Goal: Task Accomplishment & Management: Use online tool/utility

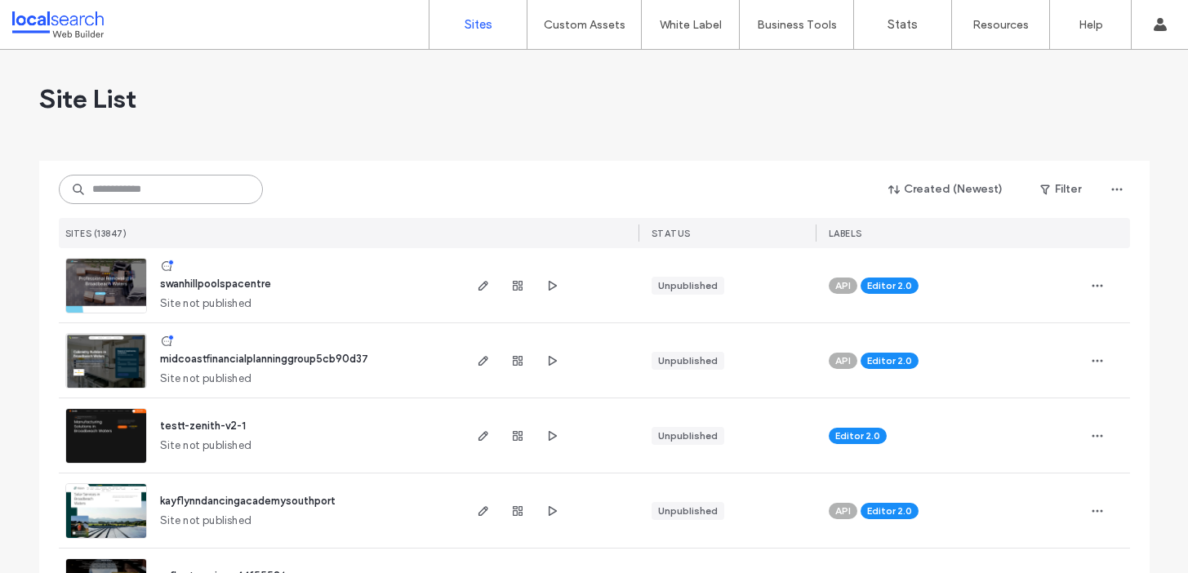
click at [163, 190] on input at bounding box center [161, 189] width 204 height 29
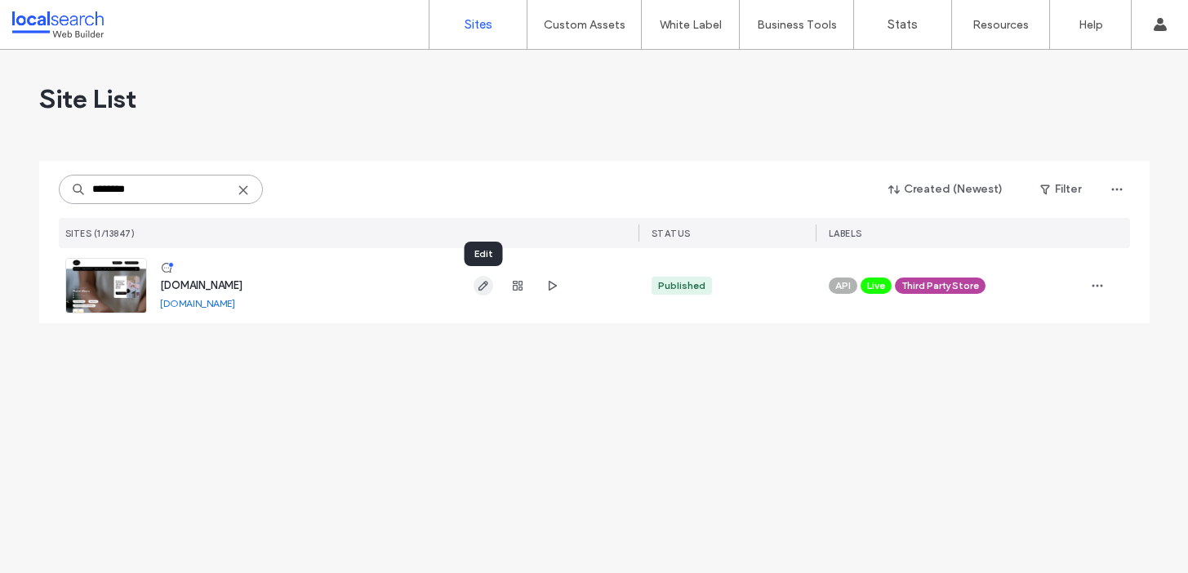
type input "********"
click at [486, 292] on icon "button" at bounding box center [483, 285] width 13 height 13
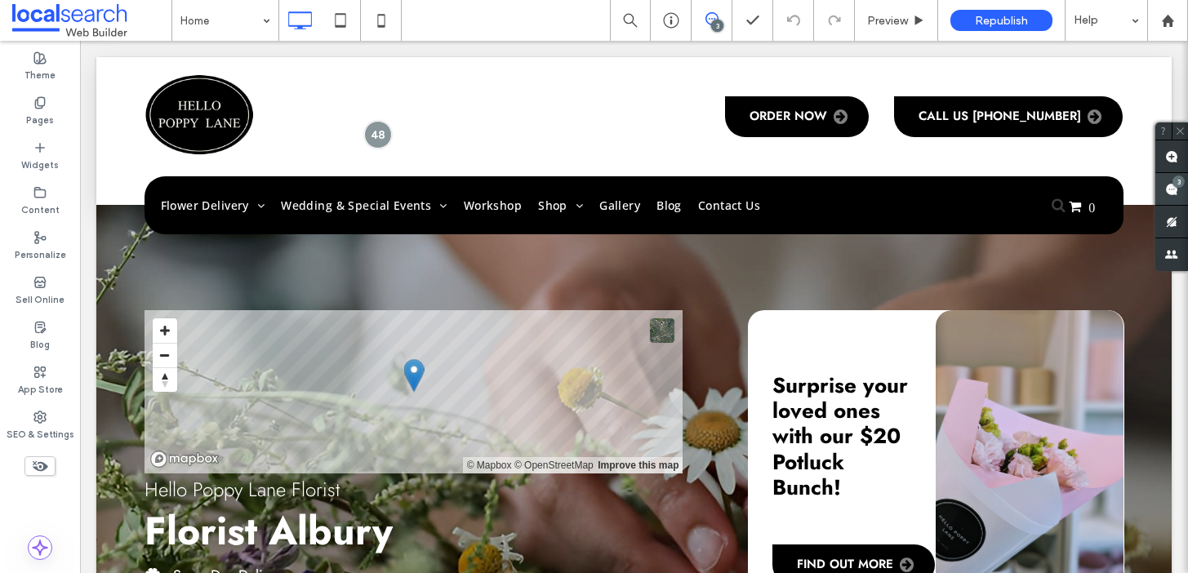
click at [1174, 183] on div "3" at bounding box center [1179, 182] width 12 height 12
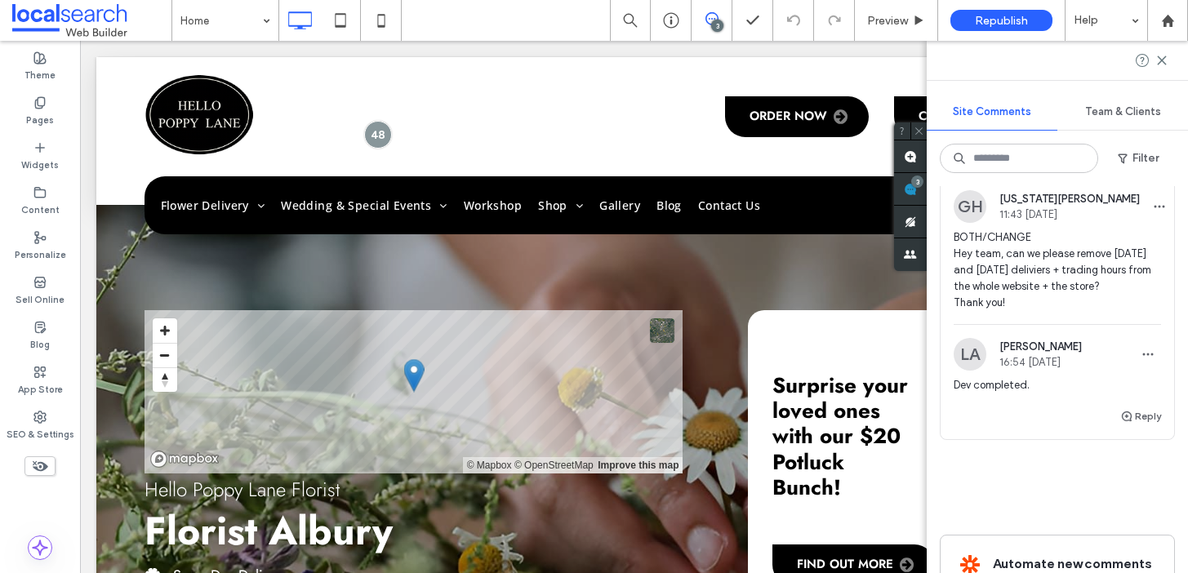
scroll to position [888, 0]
click at [47, 287] on div "Sell Online" at bounding box center [40, 291] width 80 height 45
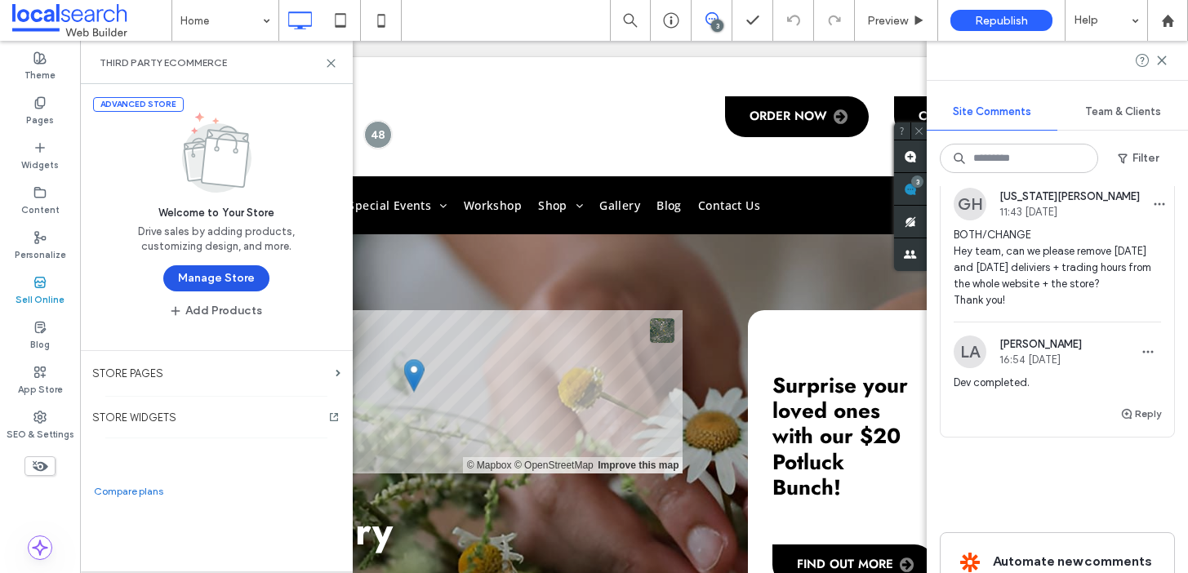
click at [225, 275] on button "Manage Store" at bounding box center [216, 278] width 106 height 26
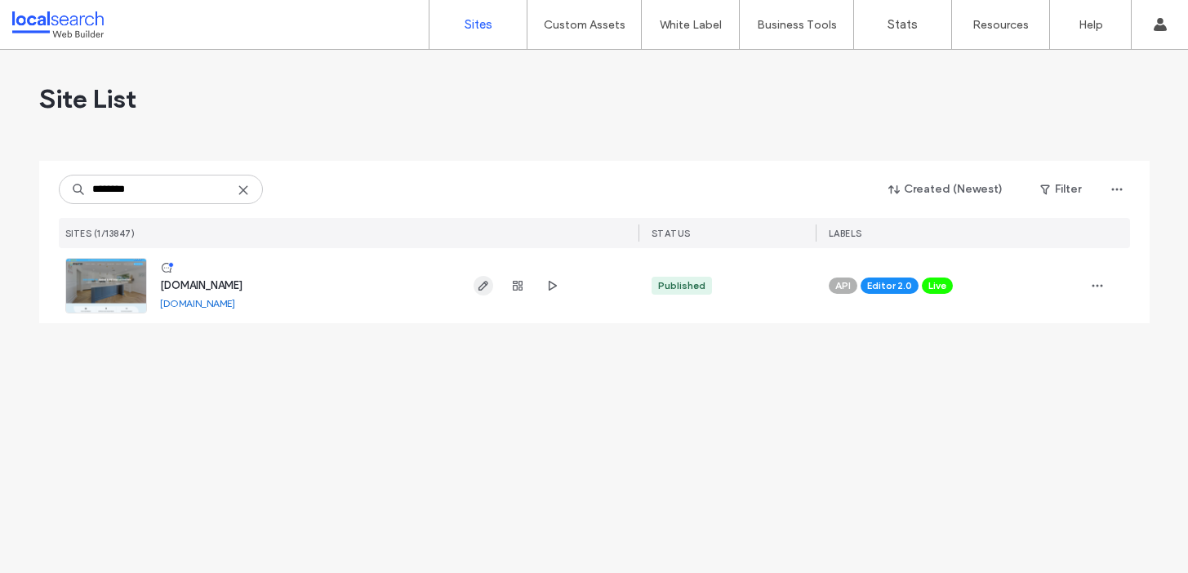
type input "********"
click at [492, 287] on span "button" at bounding box center [484, 286] width 20 height 20
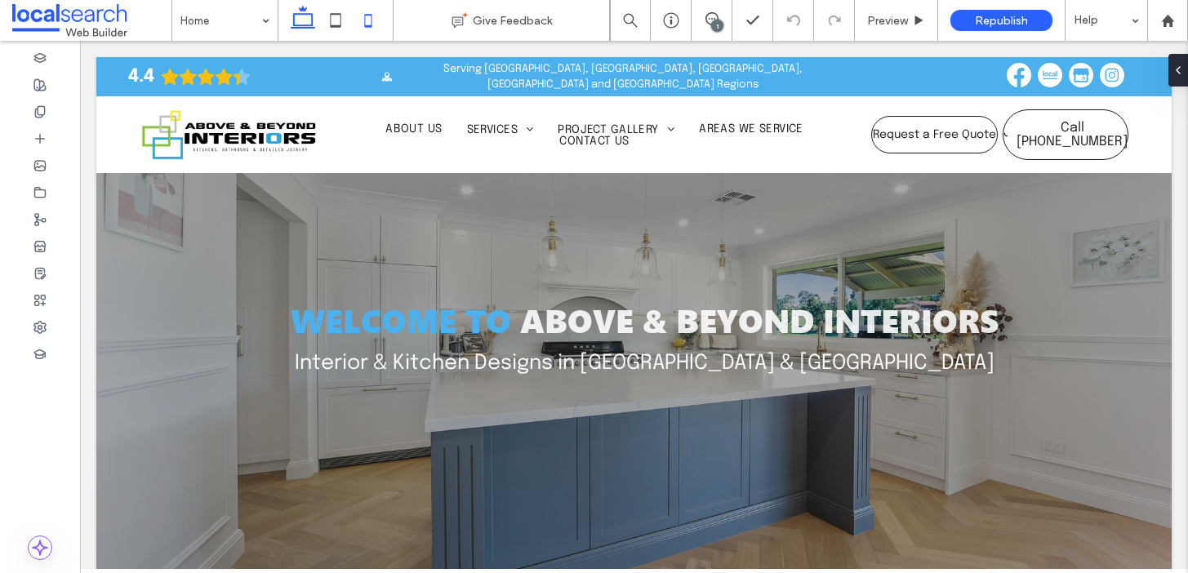
click at [362, 26] on icon at bounding box center [368, 20] width 33 height 33
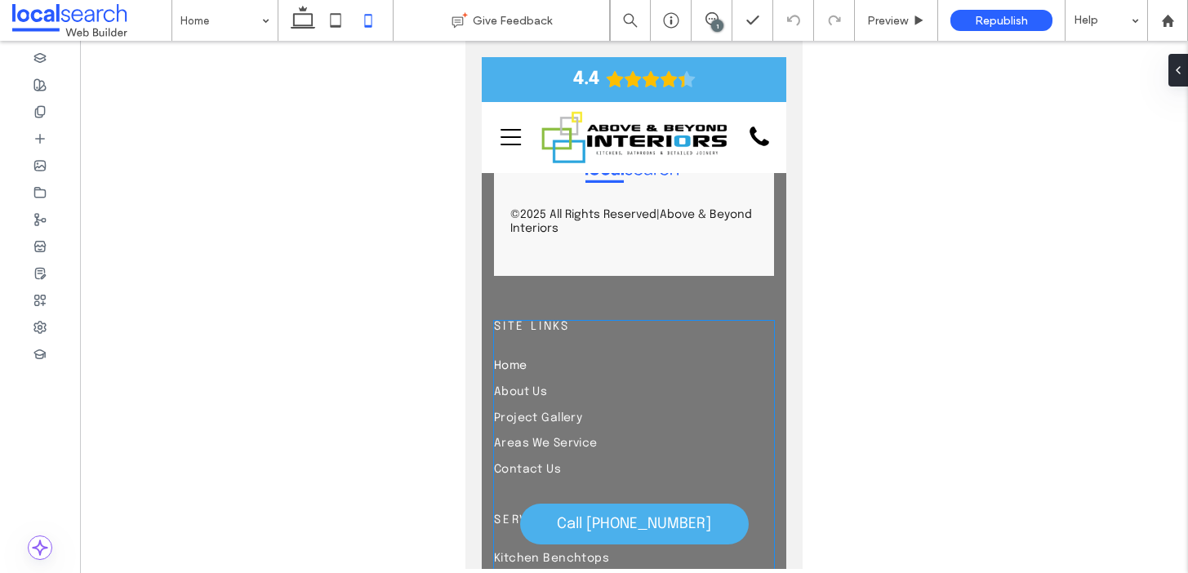
scroll to position [6650, 0]
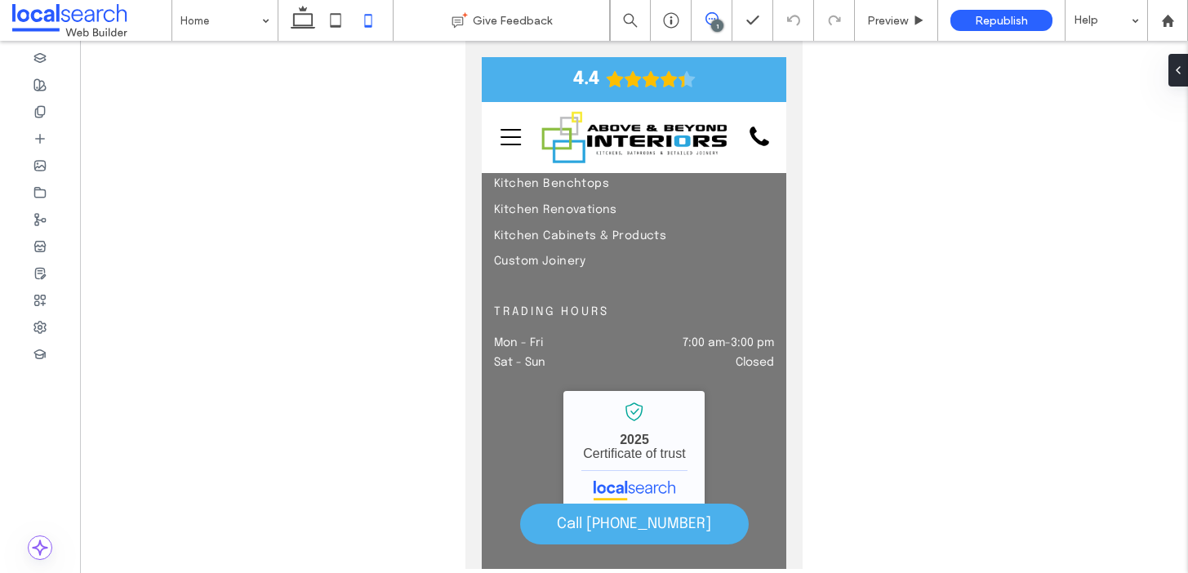
click at [707, 21] on icon at bounding box center [711, 18] width 13 height 13
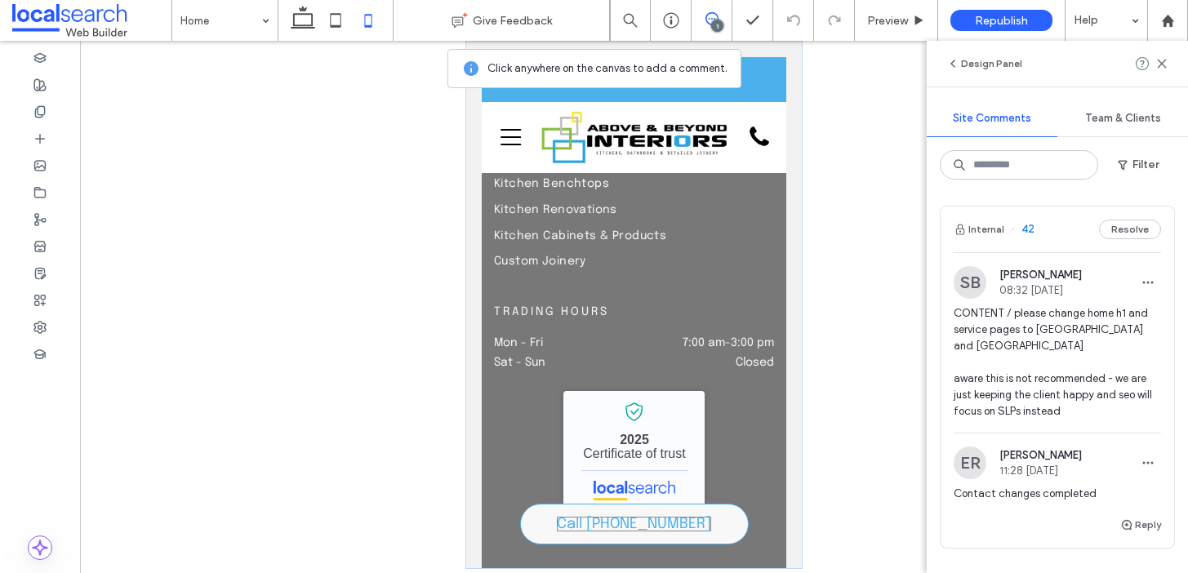
click at [648, 521] on span "Call [PHONE_NUMBER]" at bounding box center [634, 524] width 154 height 15
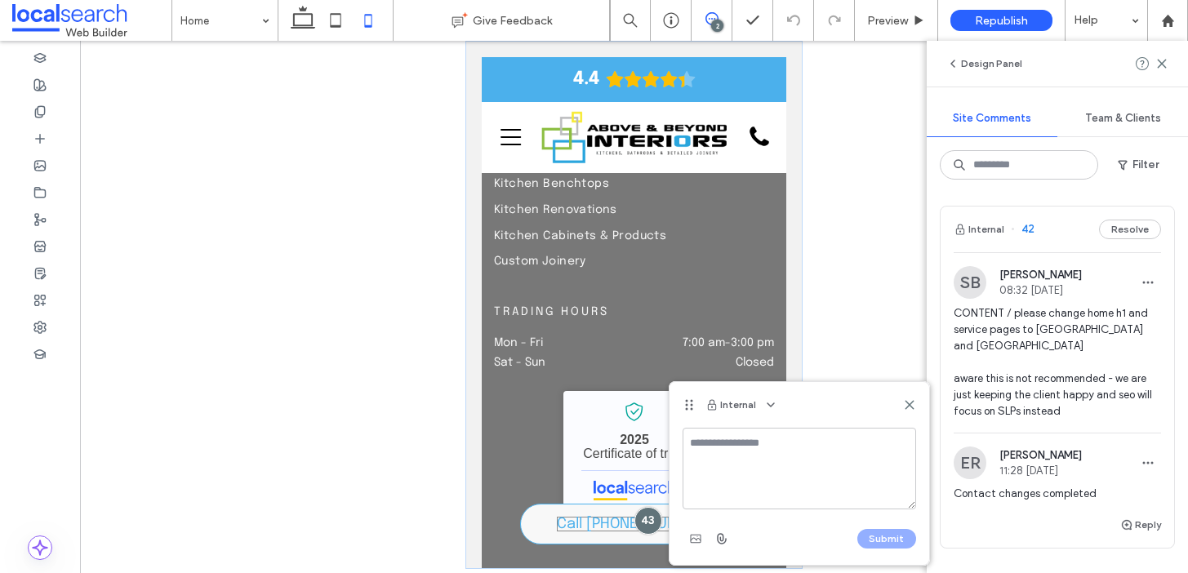
type textarea "*"
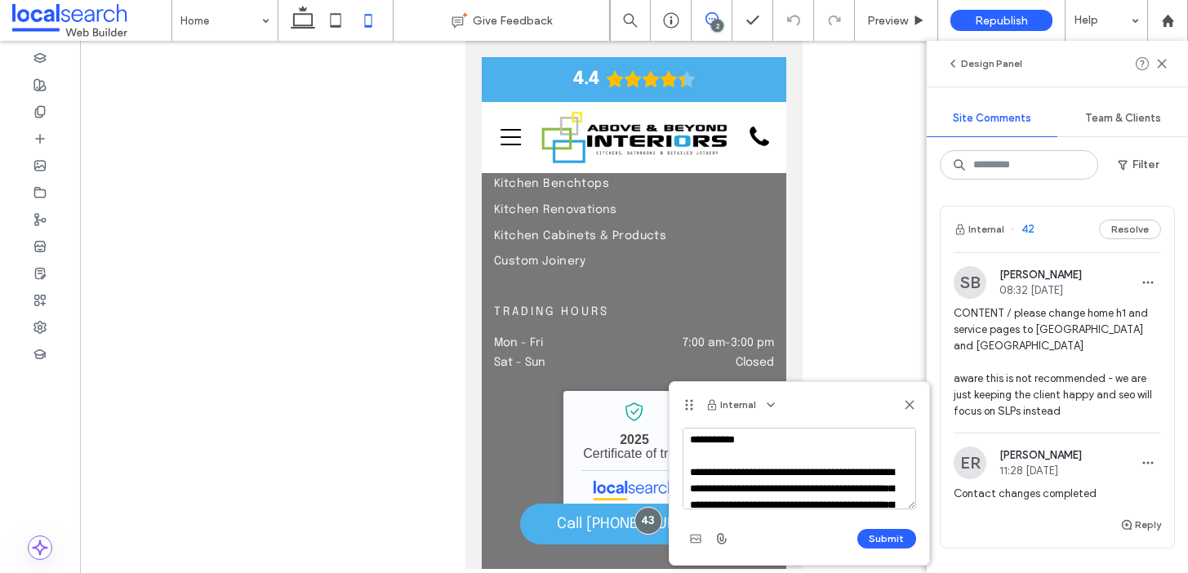
scroll to position [0, 0]
click at [777, 441] on textarea "**********" at bounding box center [800, 469] width 234 height 82
click at [760, 447] on textarea "**********" at bounding box center [800, 469] width 234 height 82
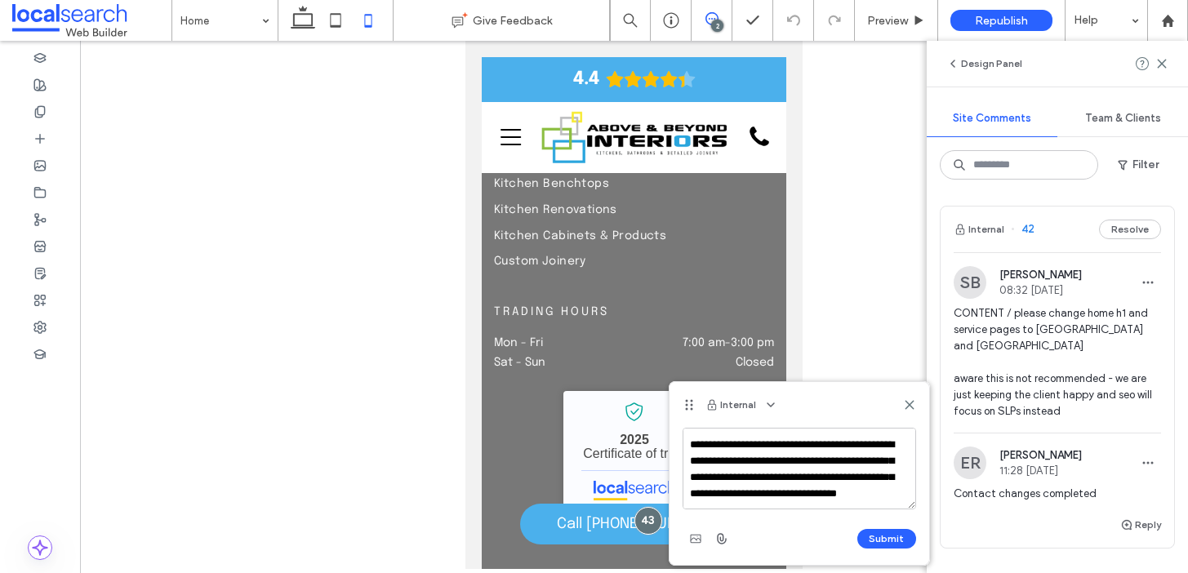
scroll to position [46, 0]
click at [826, 491] on textarea "**********" at bounding box center [800, 469] width 234 height 82
type textarea "**********"
click at [883, 535] on button "Submit" at bounding box center [886, 539] width 59 height 20
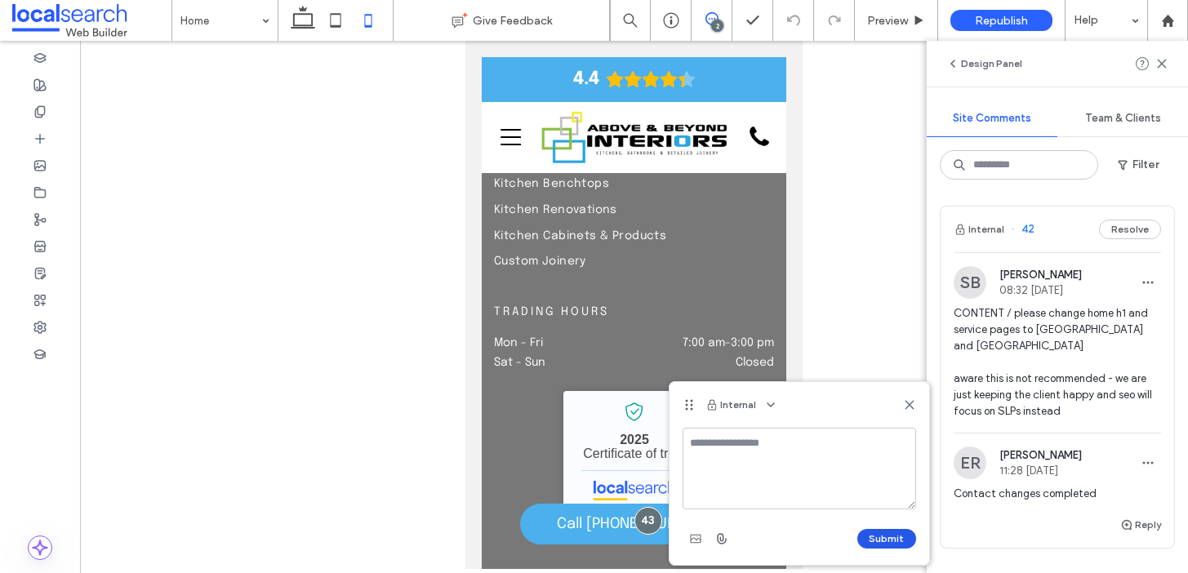
scroll to position [0, 0]
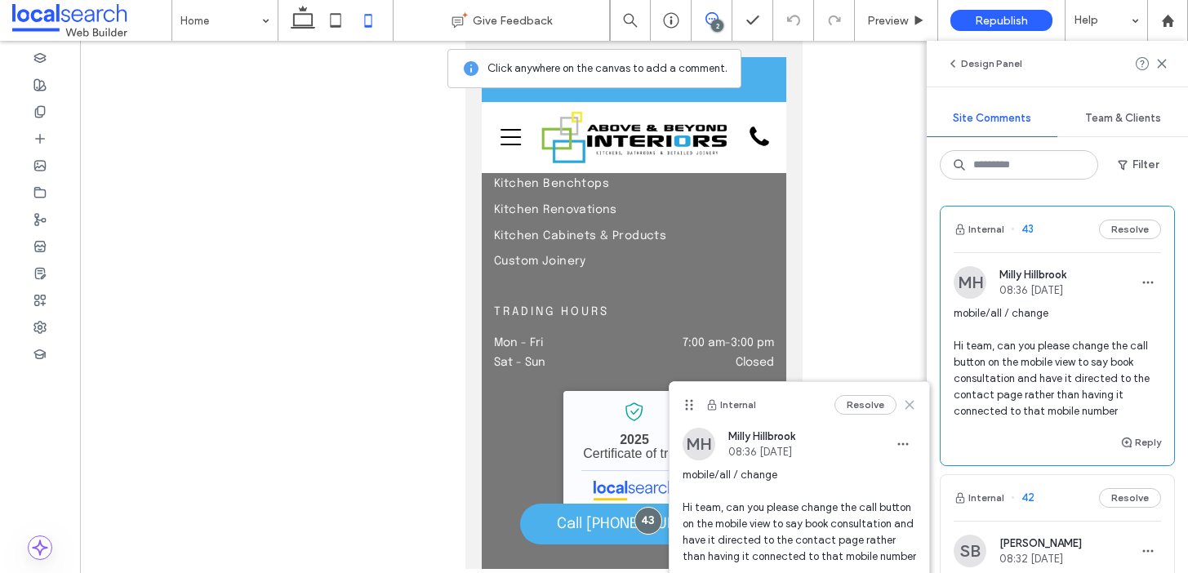
click at [910, 406] on use at bounding box center [909, 404] width 7 height 7
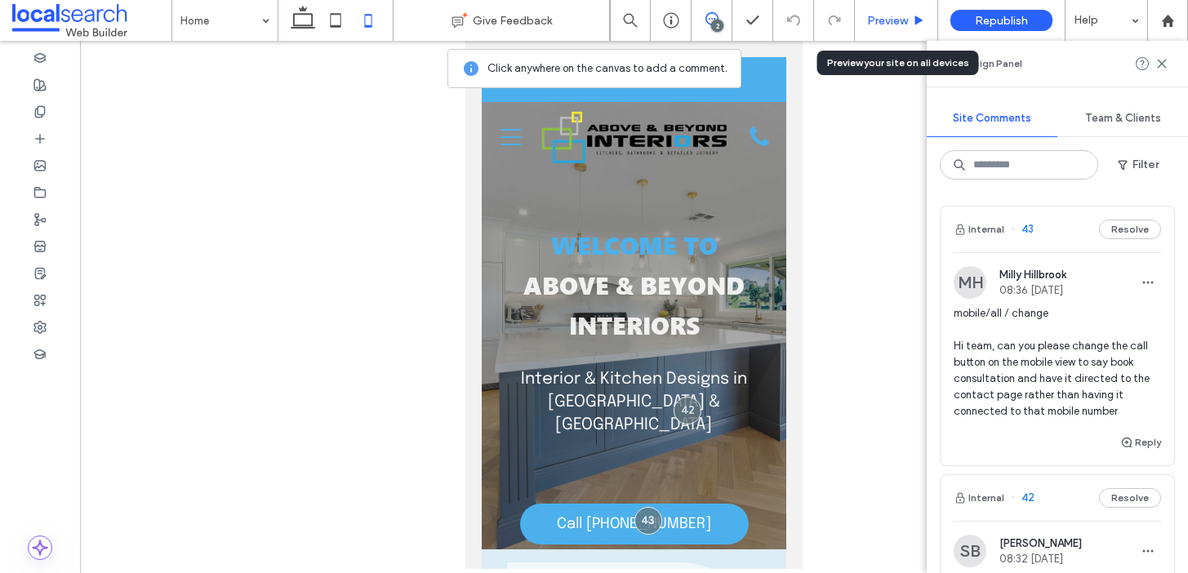
click at [892, 32] on div "Preview" at bounding box center [896, 20] width 83 height 41
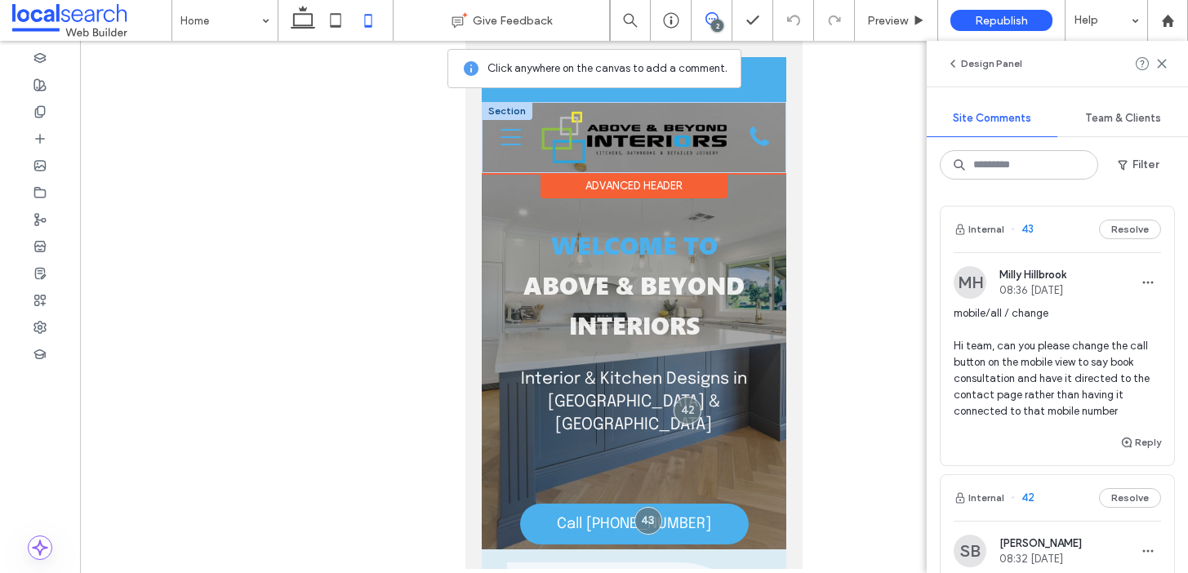
click at [509, 143] on icon "Menu Icon" at bounding box center [511, 137] width 20 height 24
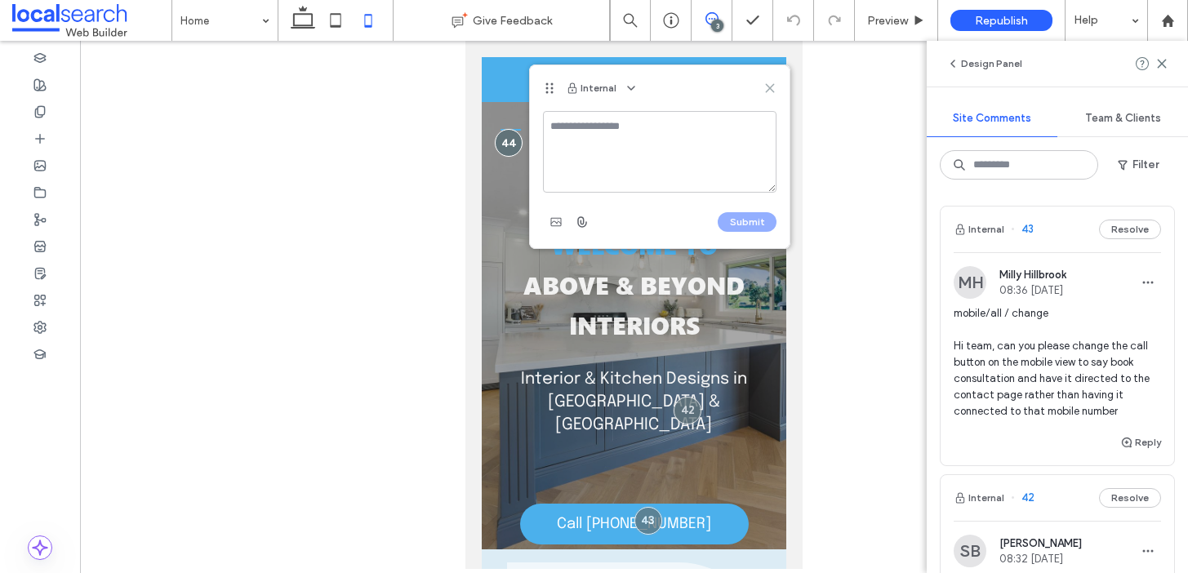
click at [771, 89] on use at bounding box center [769, 88] width 7 height 7
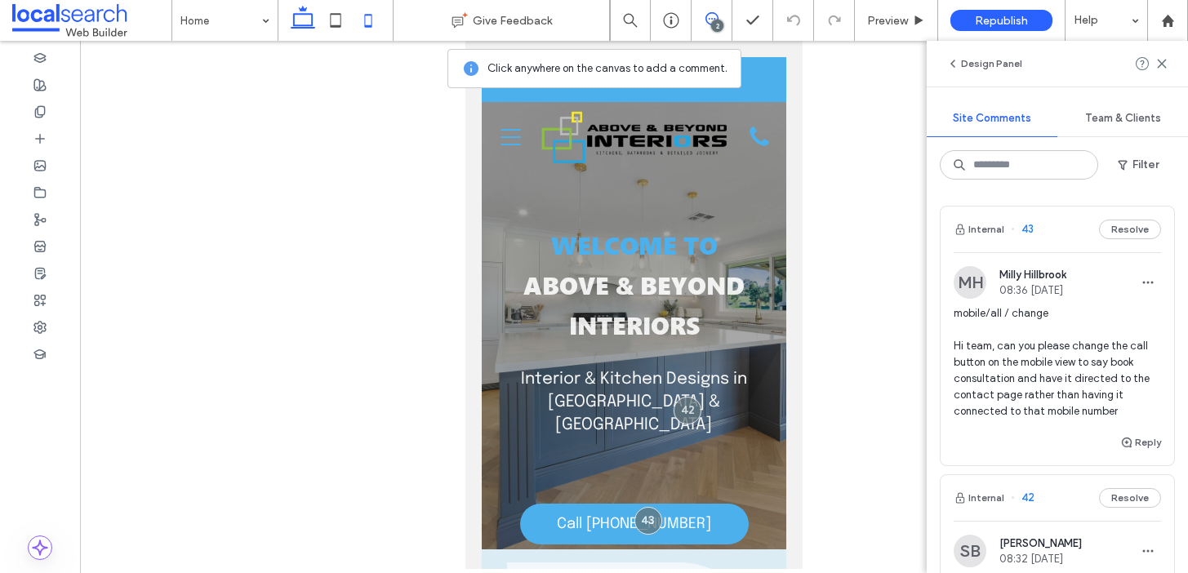
click at [305, 23] on icon at bounding box center [303, 20] width 33 height 33
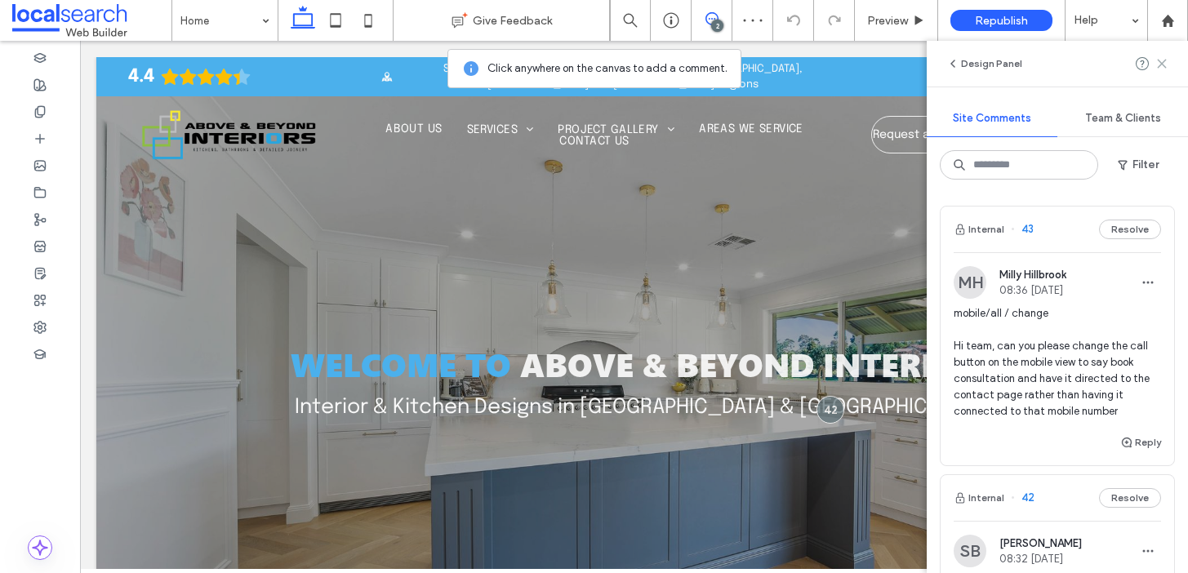
click at [1162, 62] on icon at bounding box center [1161, 63] width 13 height 13
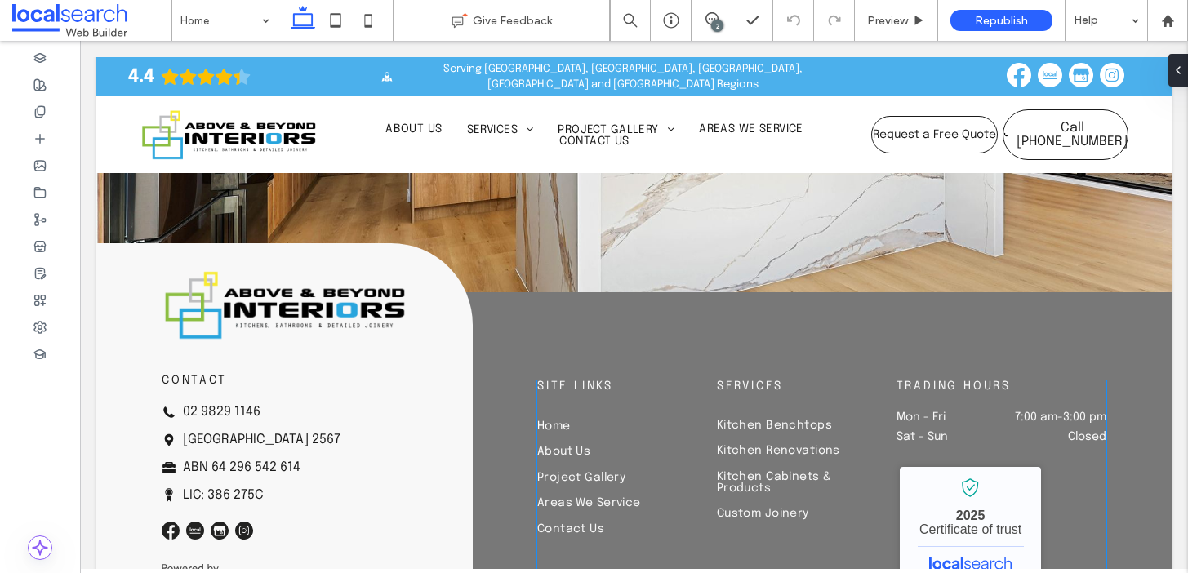
scroll to position [5887, 0]
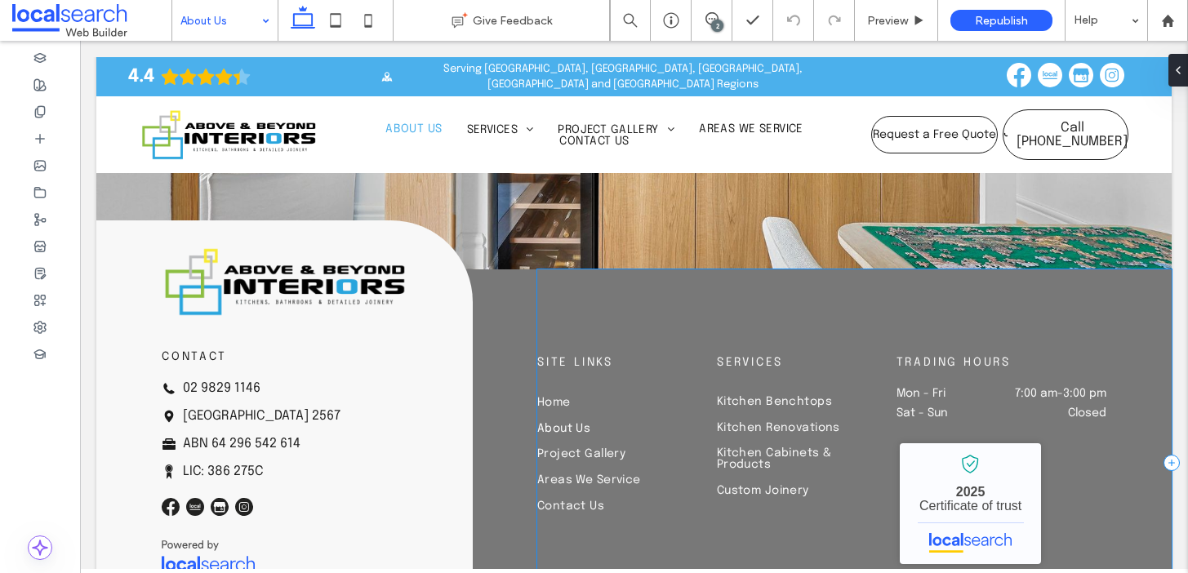
scroll to position [3772, 0]
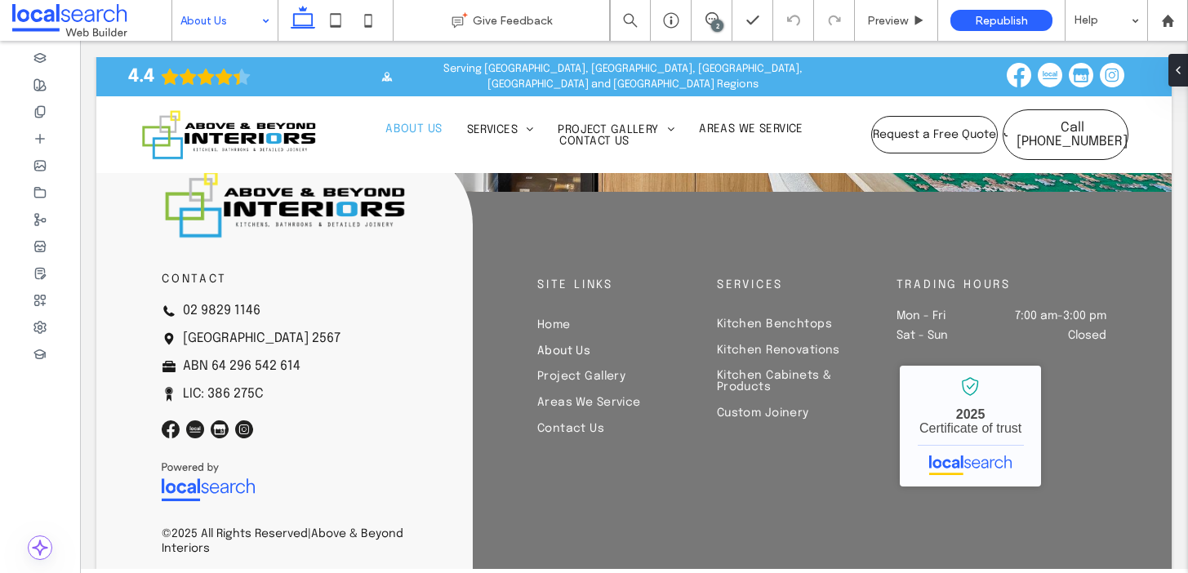
click at [221, 21] on input at bounding box center [220, 20] width 81 height 41
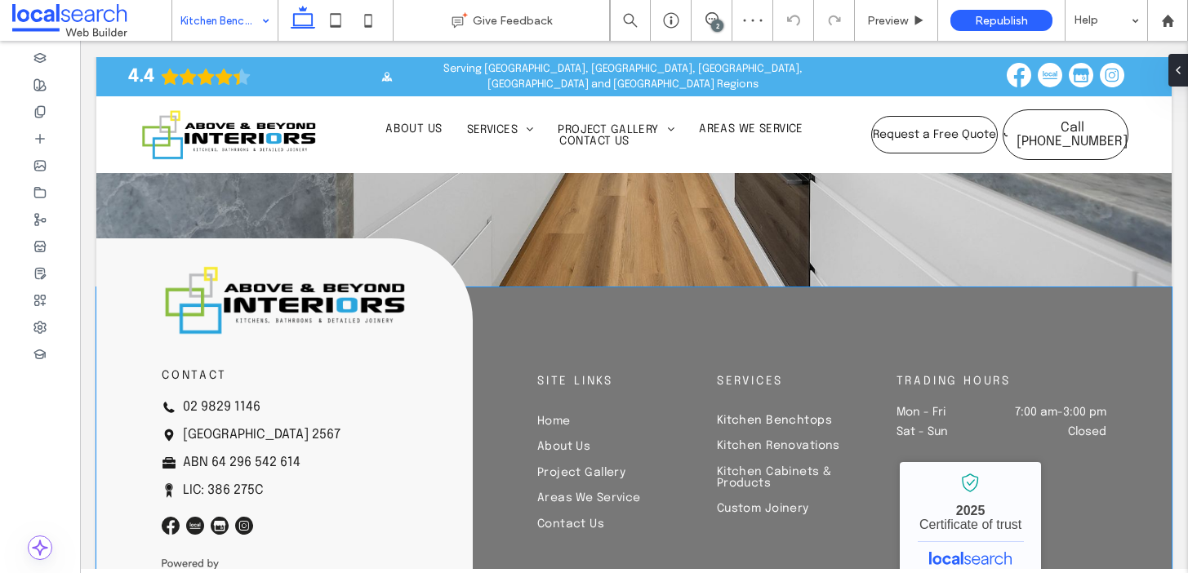
scroll to position [3670, 0]
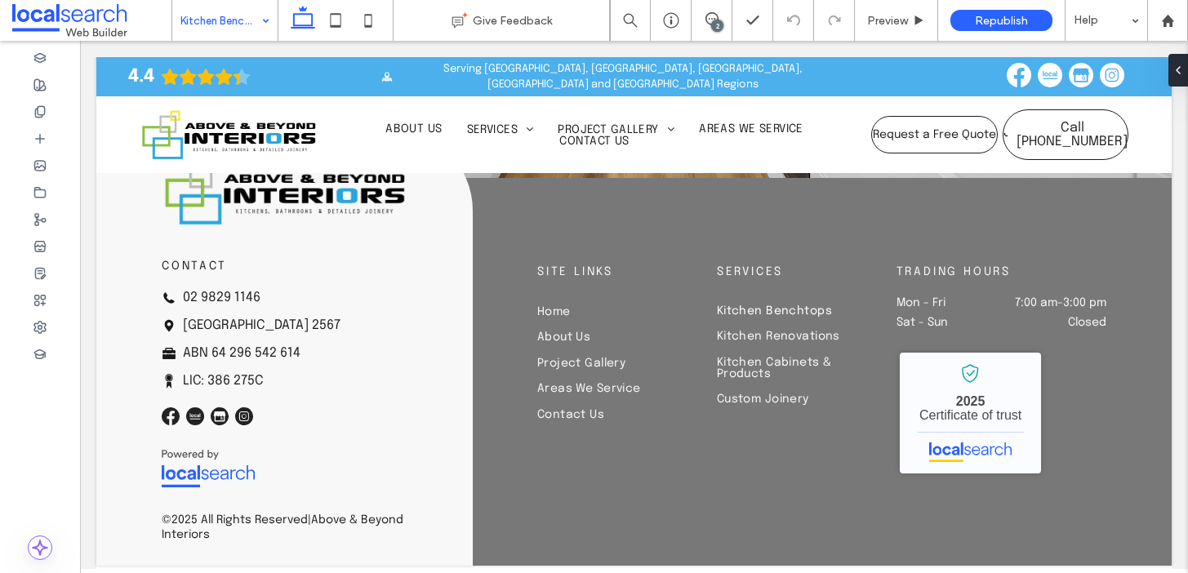
click at [195, 16] on input at bounding box center [220, 20] width 81 height 41
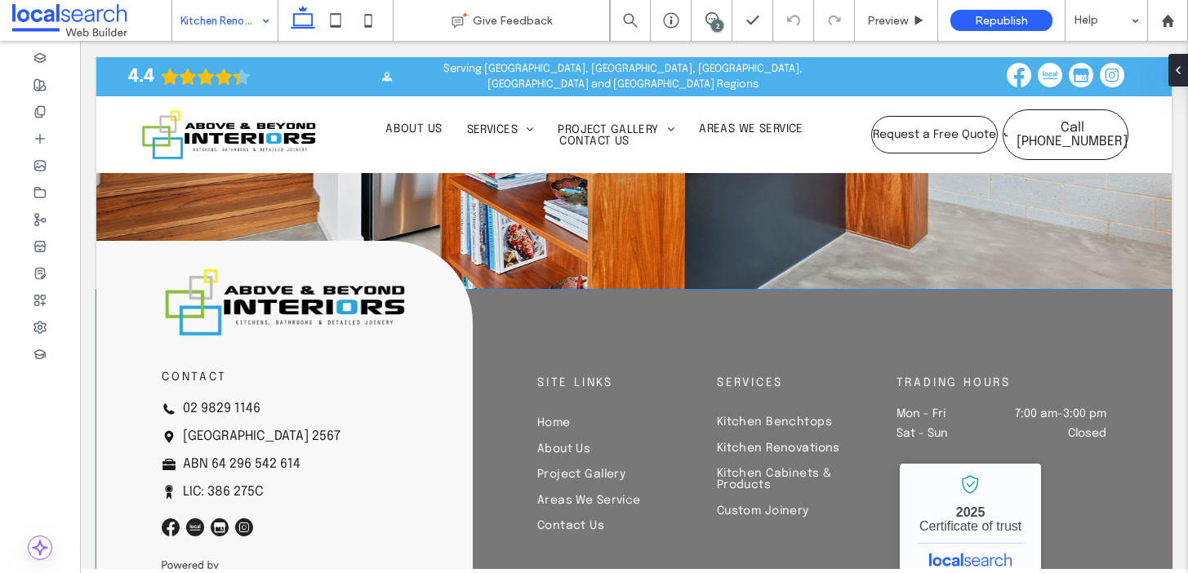
scroll to position [4640, 0]
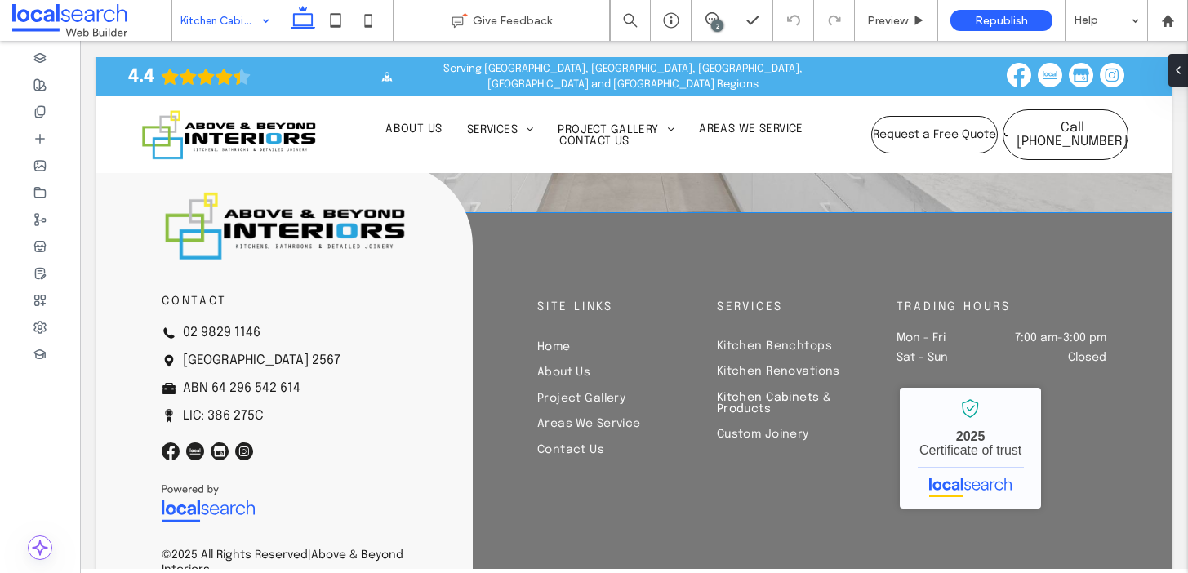
scroll to position [5231, 0]
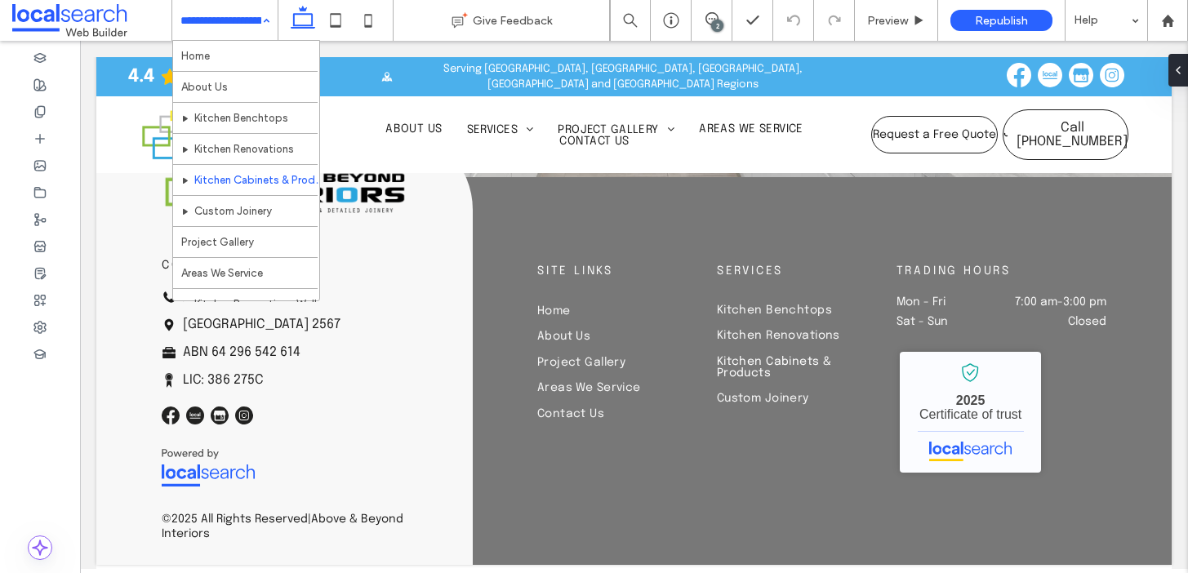
click at [213, 7] on input at bounding box center [220, 20] width 81 height 41
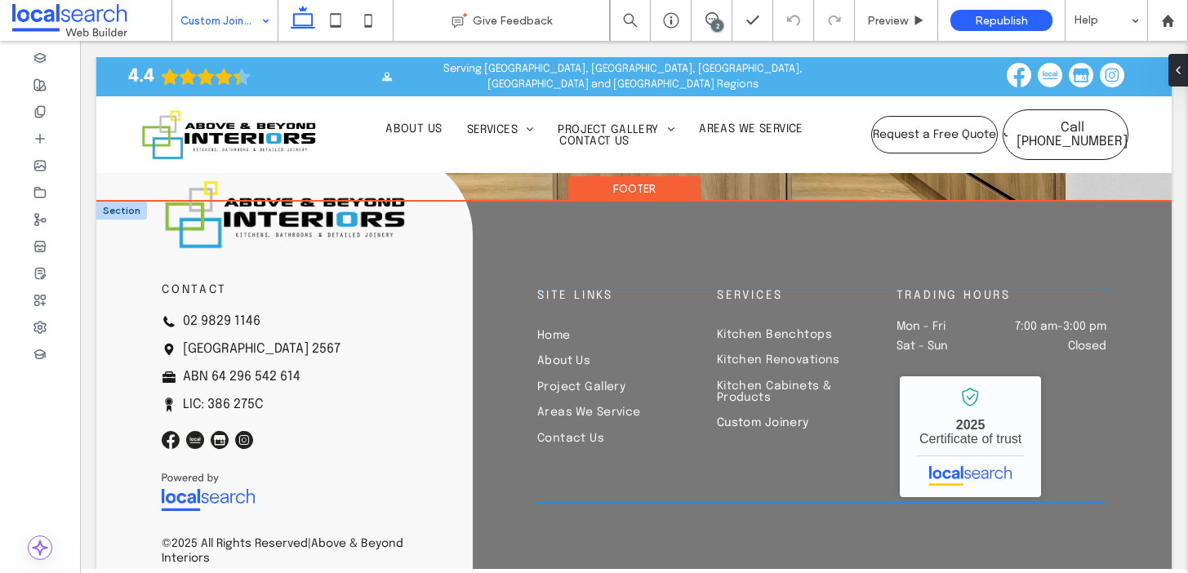
scroll to position [5577, 0]
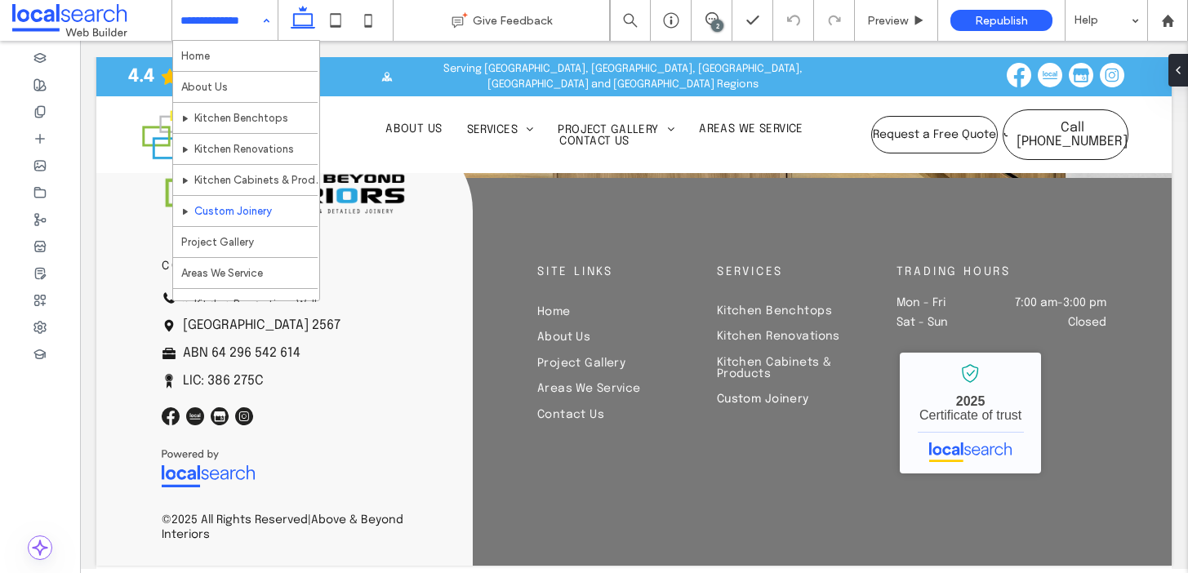
click at [220, 20] on input at bounding box center [220, 20] width 81 height 41
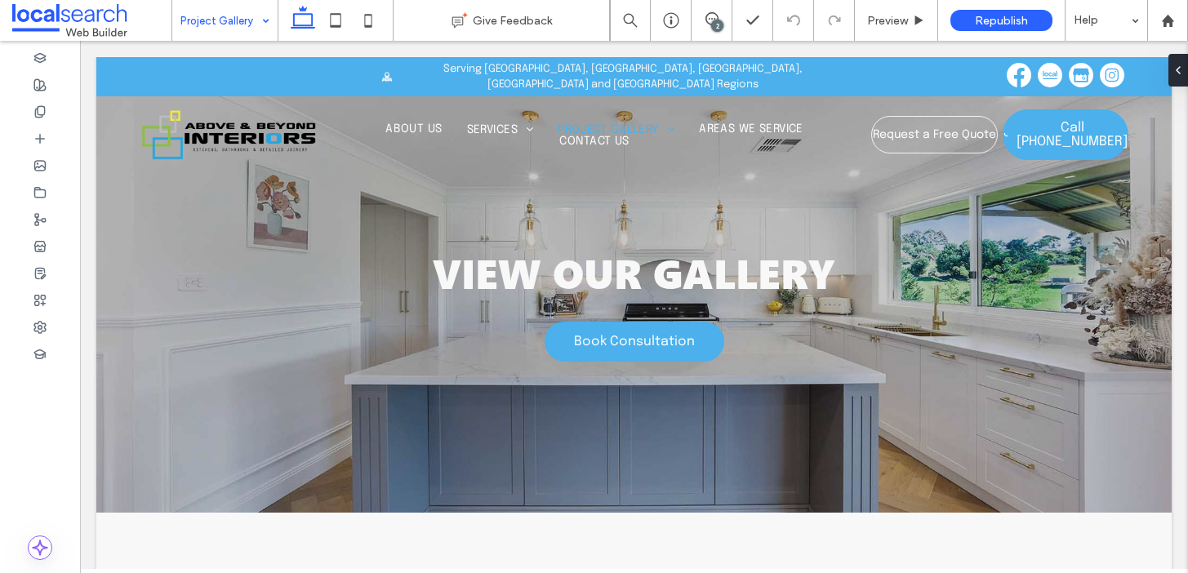
scroll to position [0, 0]
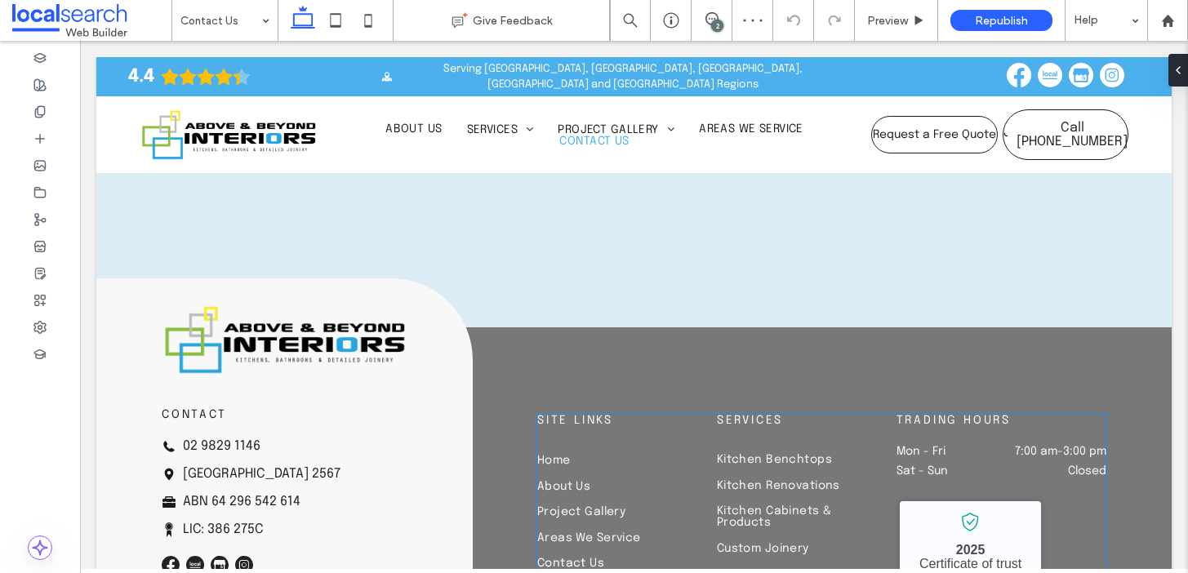
scroll to position [1849, 0]
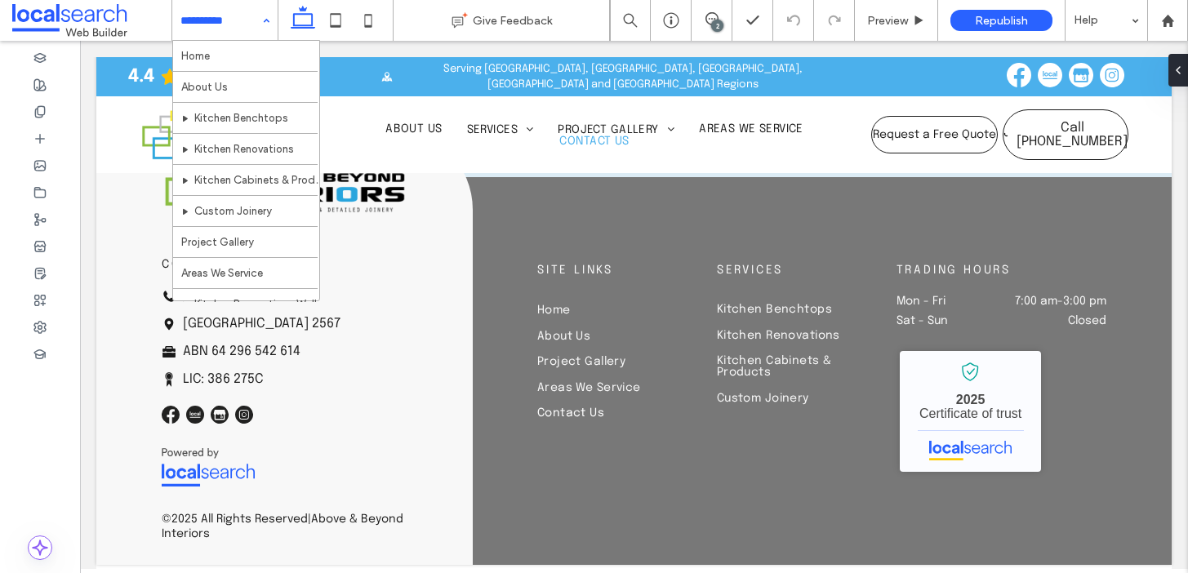
click at [268, 13] on div "Home About Us Kitchen Benchtops Kitchen Renovations Kitchen Cabinets & Products…" at bounding box center [224, 20] width 105 height 41
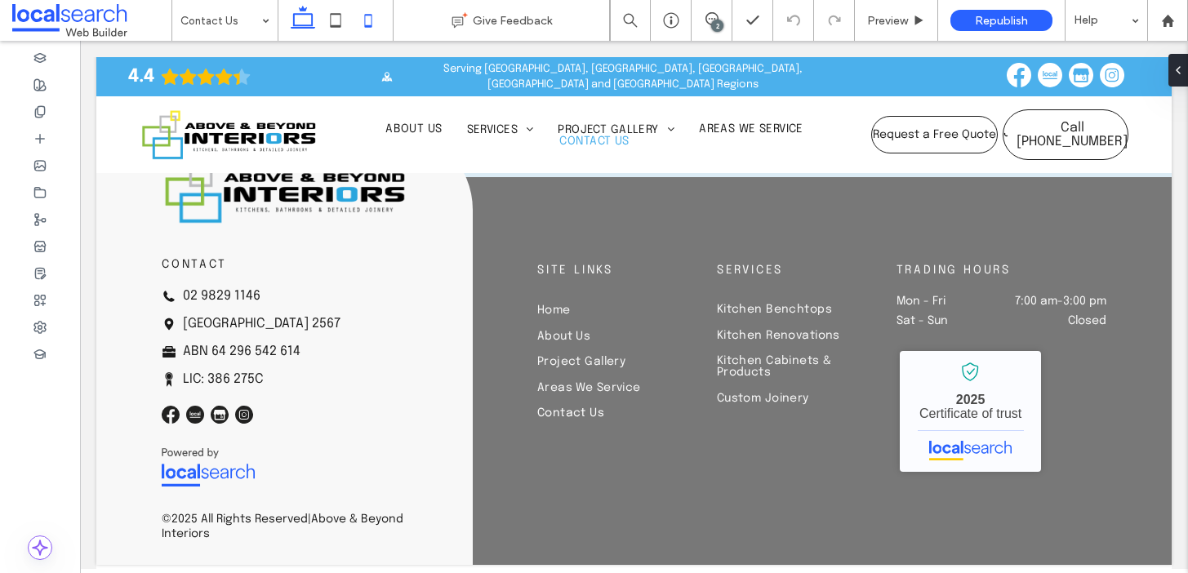
click at [373, 20] on icon at bounding box center [368, 20] width 33 height 33
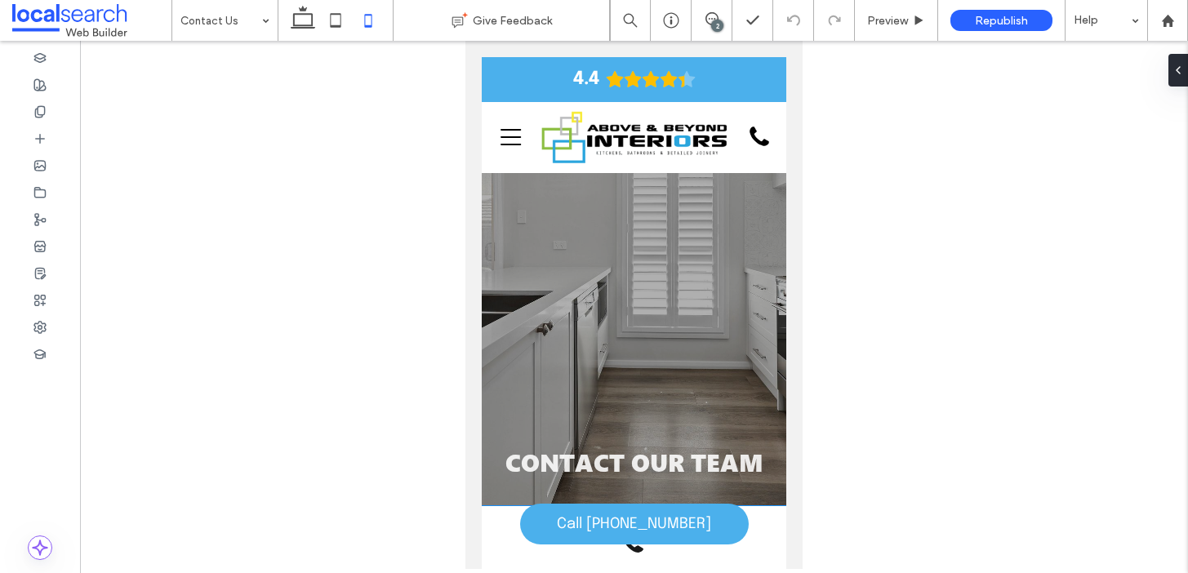
scroll to position [0, 0]
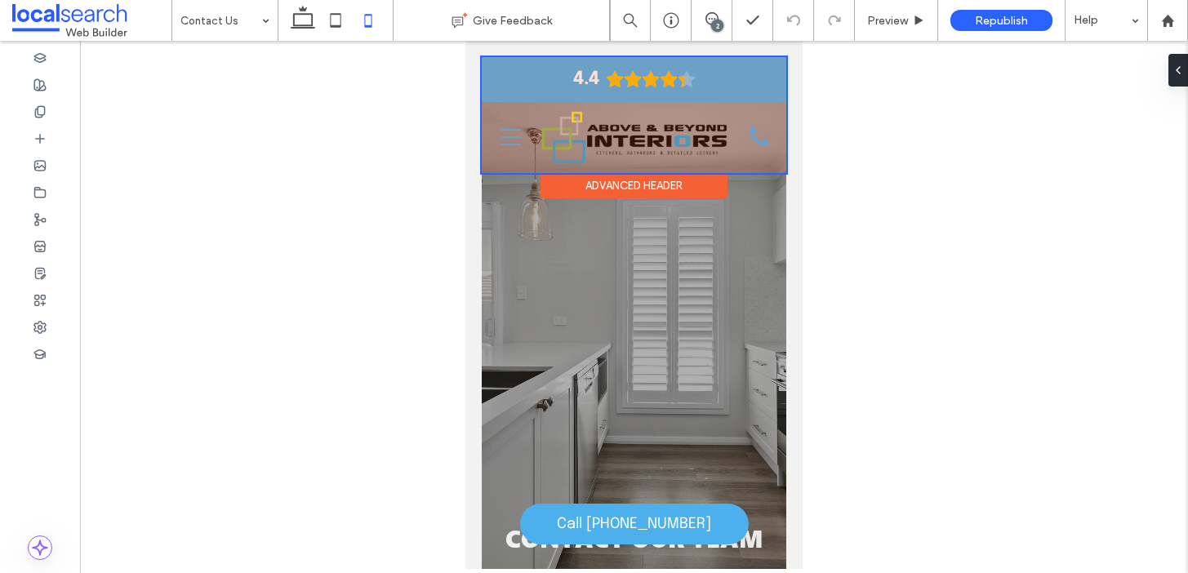
click at [504, 137] on div at bounding box center [634, 115] width 305 height 116
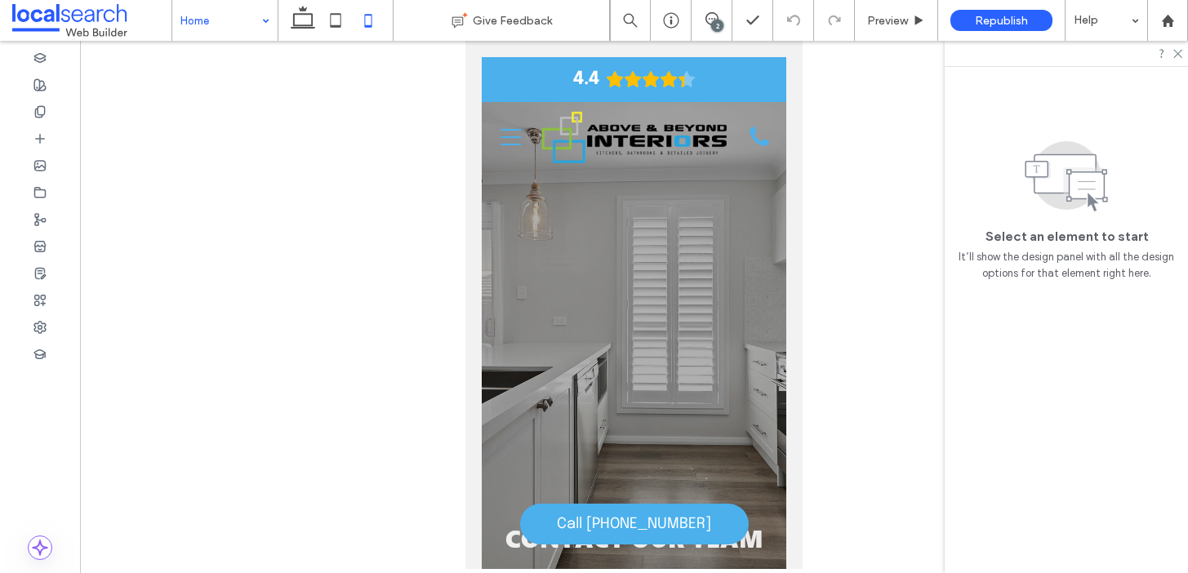
click at [218, 16] on input at bounding box center [220, 20] width 81 height 41
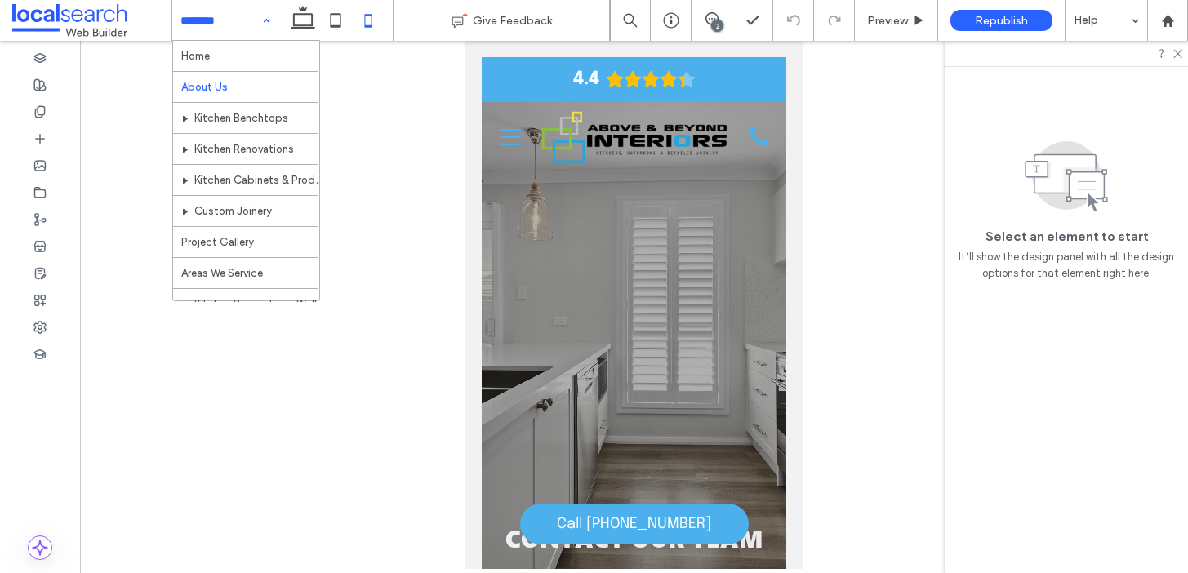
click at [178, 24] on div at bounding box center [224, 20] width 105 height 41
click at [233, 17] on input at bounding box center [220, 20] width 81 height 41
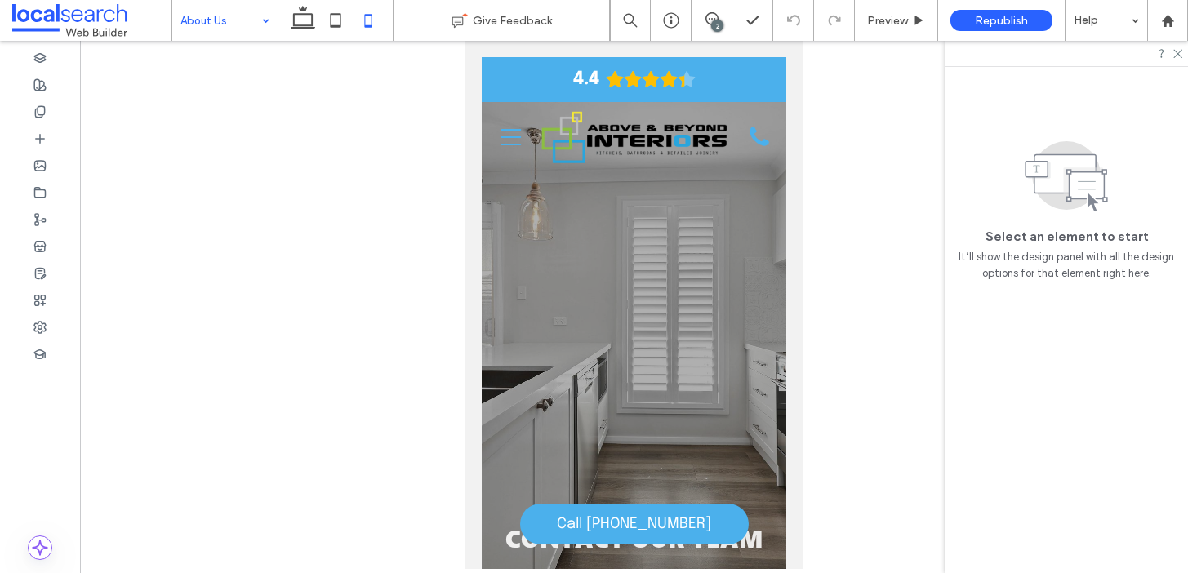
click at [194, 35] on input at bounding box center [220, 20] width 81 height 41
click at [254, 12] on div "Home" at bounding box center [224, 20] width 105 height 41
click at [221, 19] on input at bounding box center [220, 20] width 81 height 41
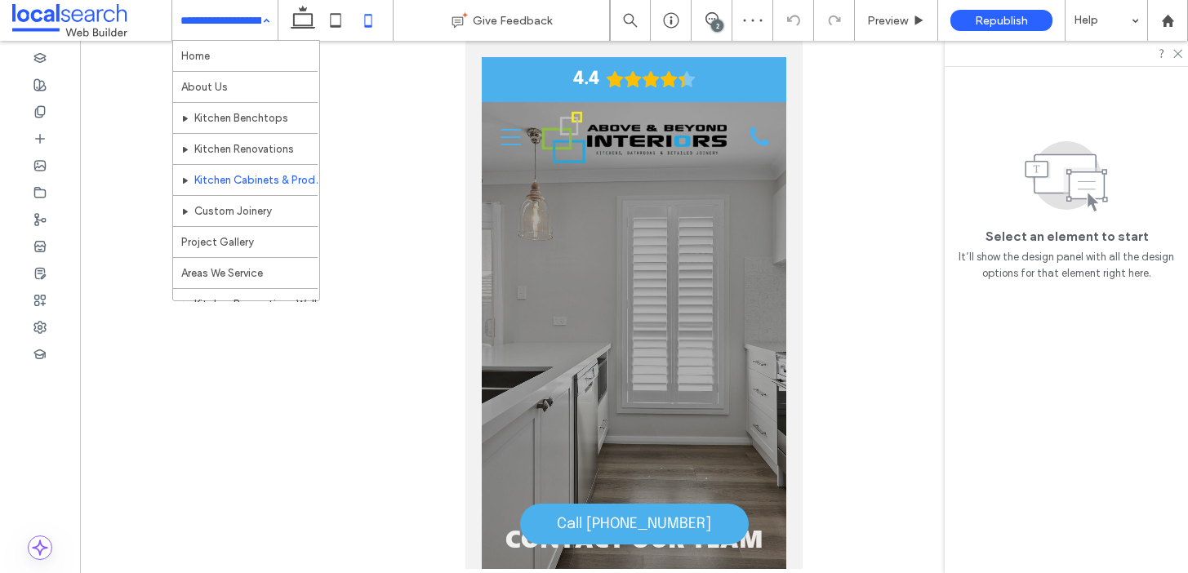
click at [217, 21] on input at bounding box center [220, 20] width 81 height 41
click at [234, 20] on input at bounding box center [220, 20] width 81 height 41
click at [229, 16] on input at bounding box center [220, 20] width 81 height 41
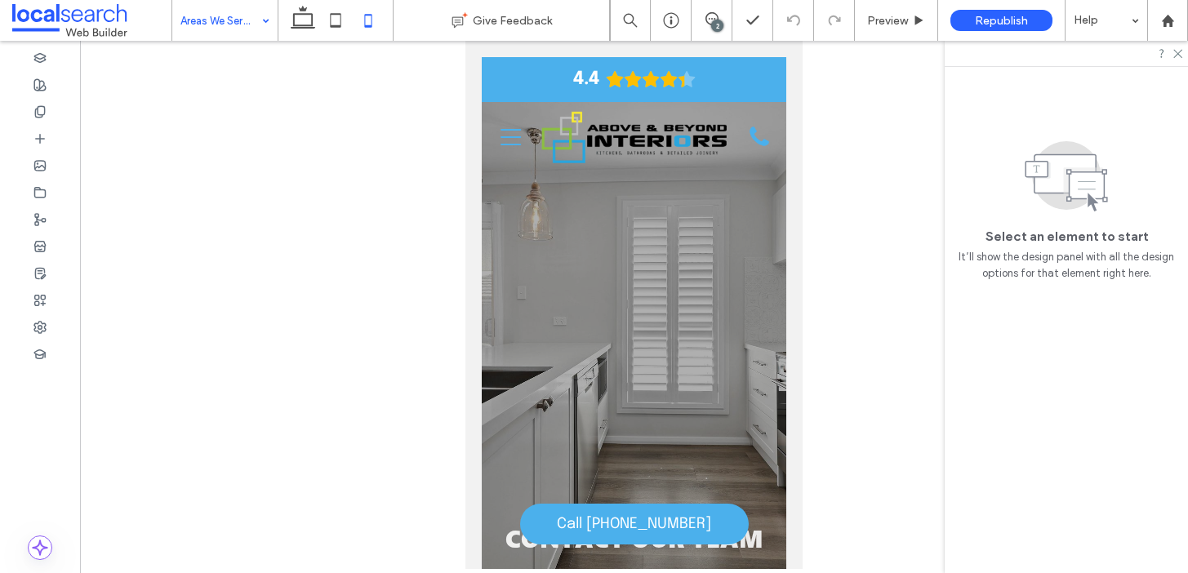
click at [260, 14] on div "Areas We Service" at bounding box center [224, 20] width 105 height 41
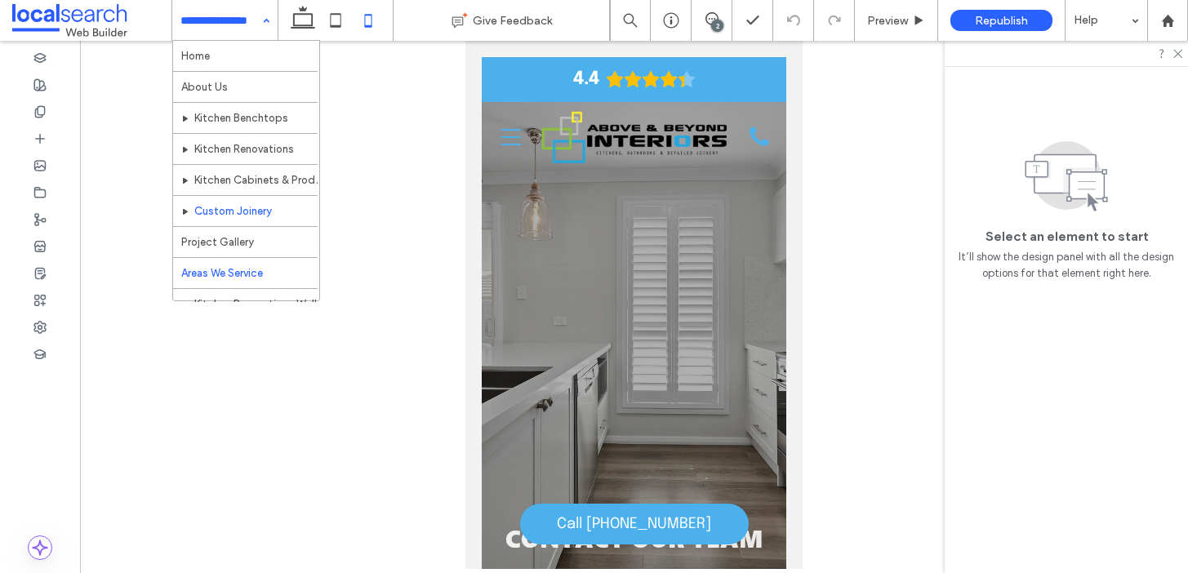
scroll to position [162, 0]
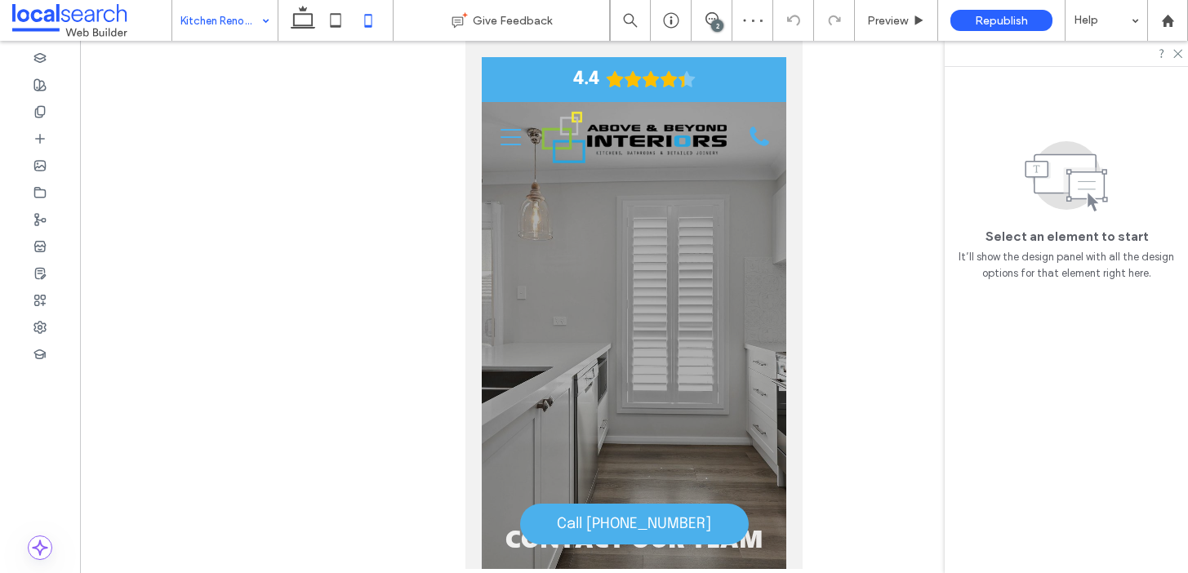
click at [242, 14] on input at bounding box center [220, 20] width 81 height 41
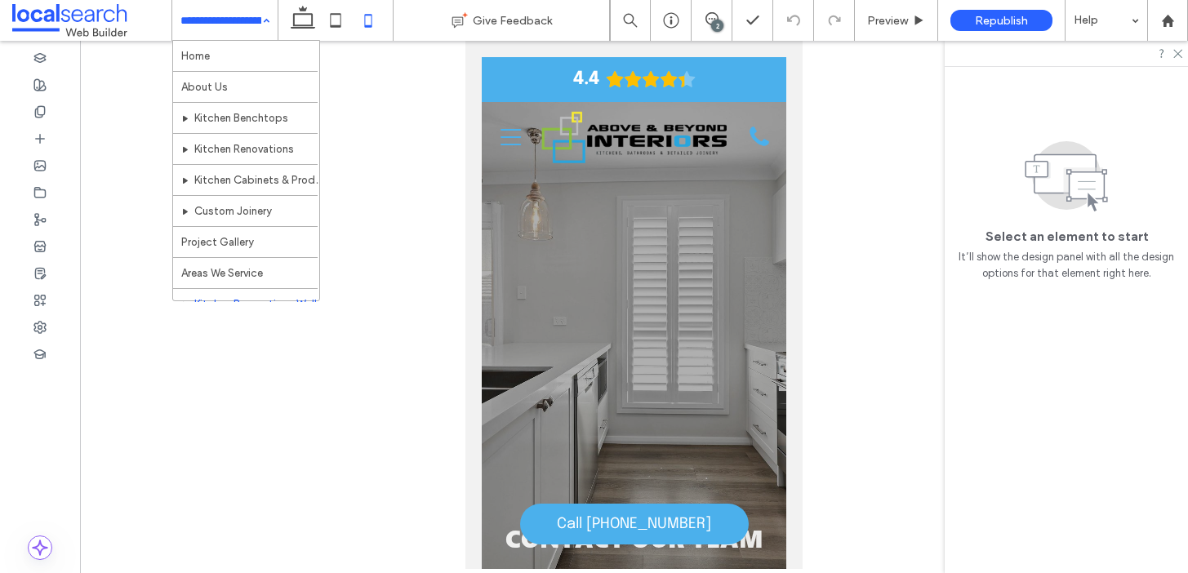
scroll to position [407, 0]
click at [241, 28] on input at bounding box center [220, 20] width 81 height 41
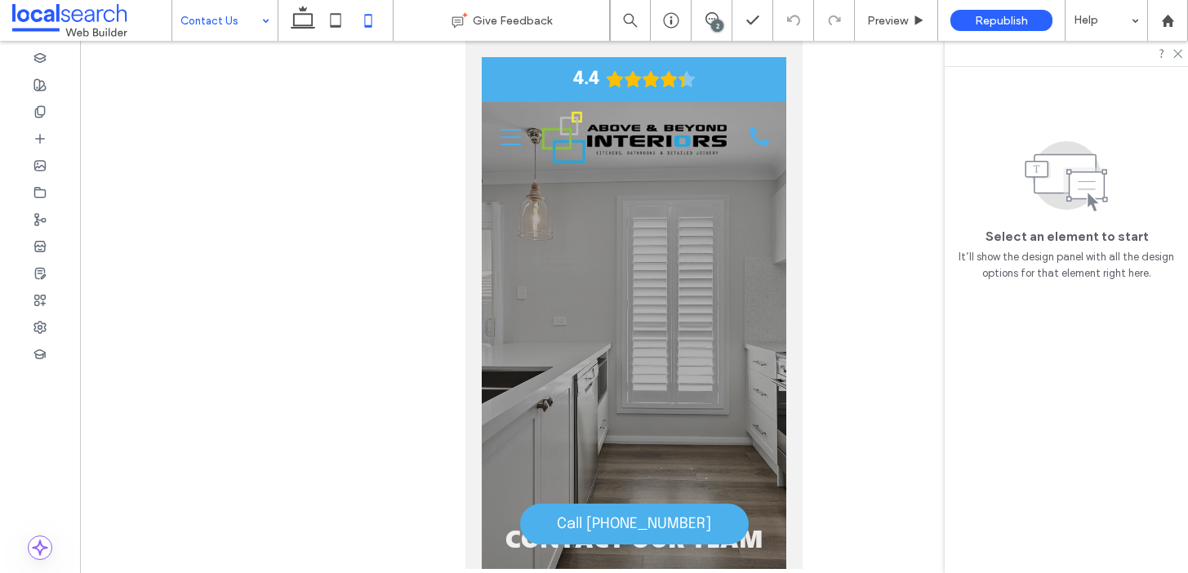
click at [714, 30] on div "2" at bounding box center [717, 26] width 12 height 12
